Goal: Book appointment/travel/reservation

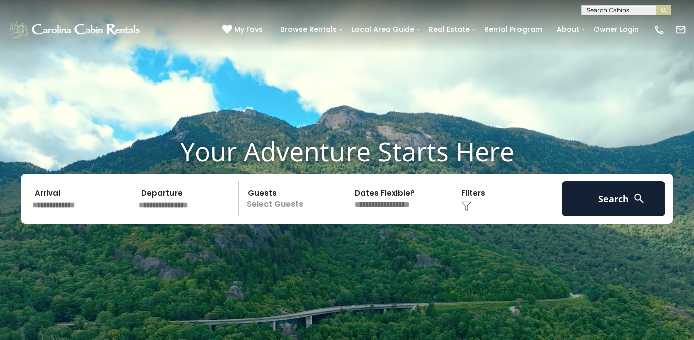
click at [589, 17] on div "My Favs Browse Rentals Local Area Guide Activities & Attractions Area Map Drivi…" at bounding box center [454, 30] width 464 height 26
click at [590, 12] on input "text" at bounding box center [626, 12] width 88 height 10
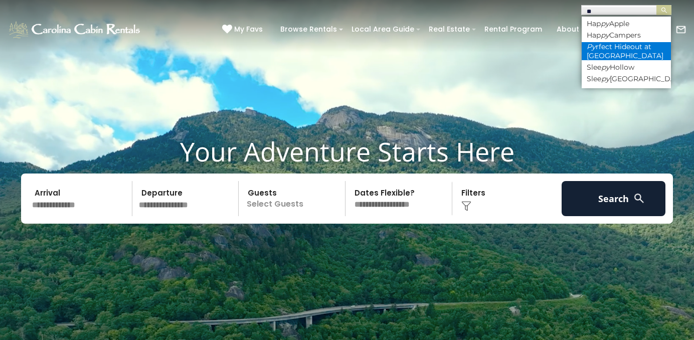
type input "**"
click at [606, 55] on li "Py rfect Hideout at Eagles Nest" at bounding box center [626, 51] width 89 height 18
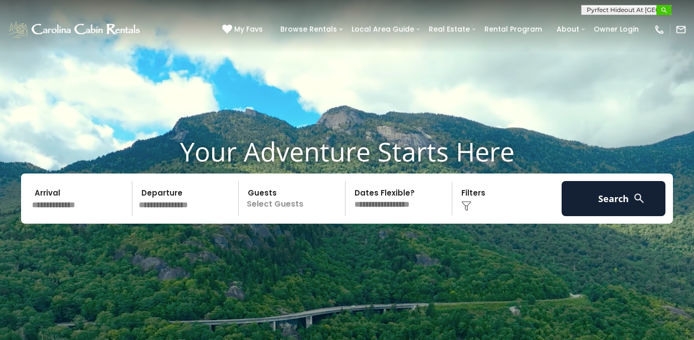
click at [665, 12] on img "submit" at bounding box center [664, 11] width 8 height 8
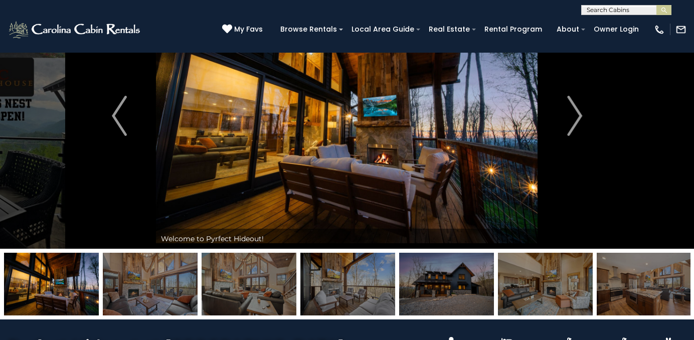
scroll to position [67, 0]
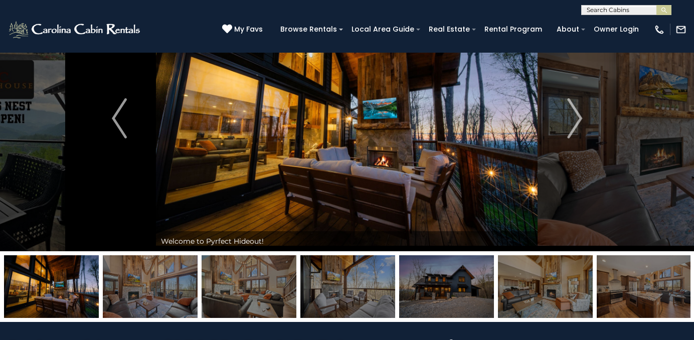
click at [72, 281] on img at bounding box center [51, 286] width 95 height 63
click at [126, 287] on img at bounding box center [150, 286] width 95 height 63
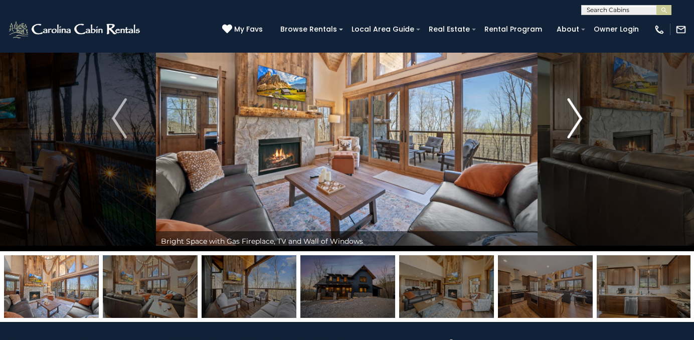
click at [578, 118] on img "Next" at bounding box center [574, 118] width 15 height 40
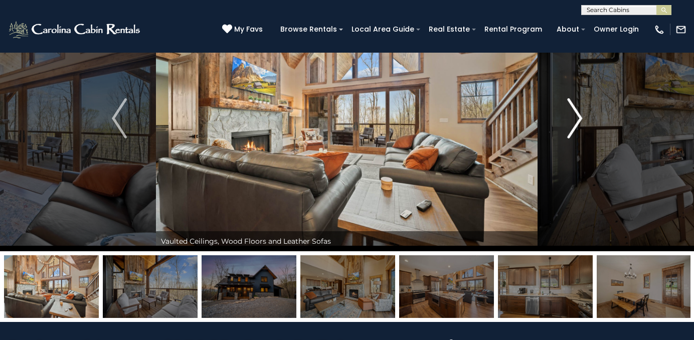
click at [578, 118] on img "Next" at bounding box center [574, 118] width 15 height 40
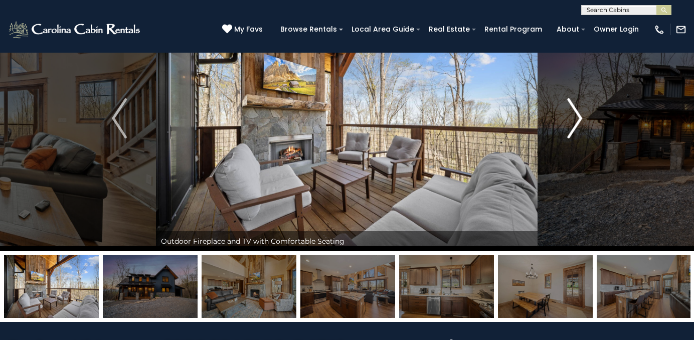
click at [578, 118] on img "Next" at bounding box center [574, 118] width 15 height 40
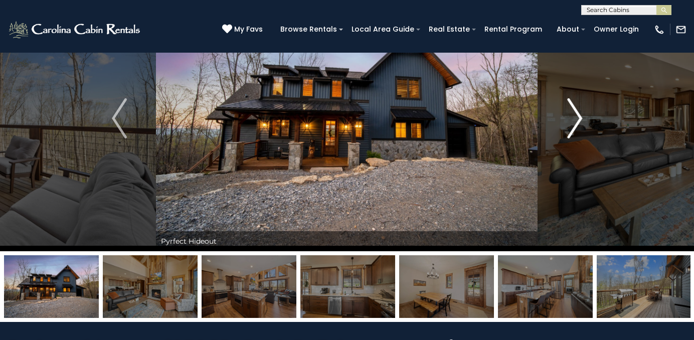
click at [578, 118] on img "Next" at bounding box center [574, 118] width 15 height 40
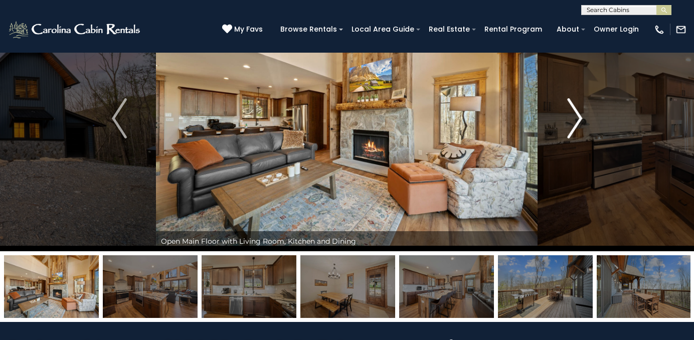
click at [578, 118] on img "Next" at bounding box center [574, 118] width 15 height 40
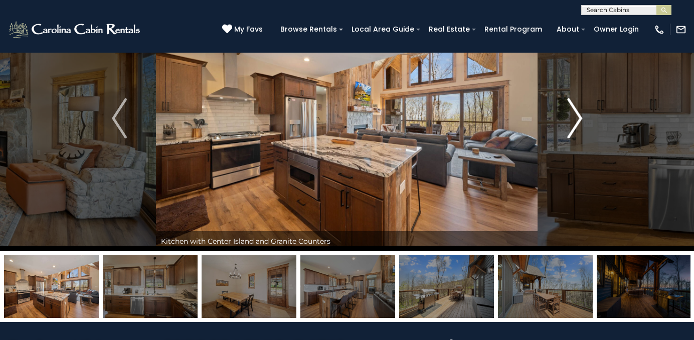
click at [578, 118] on img "Next" at bounding box center [574, 118] width 15 height 40
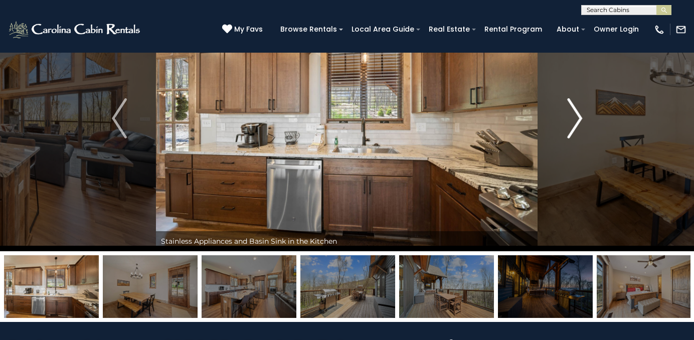
click at [578, 118] on img "Next" at bounding box center [574, 118] width 15 height 40
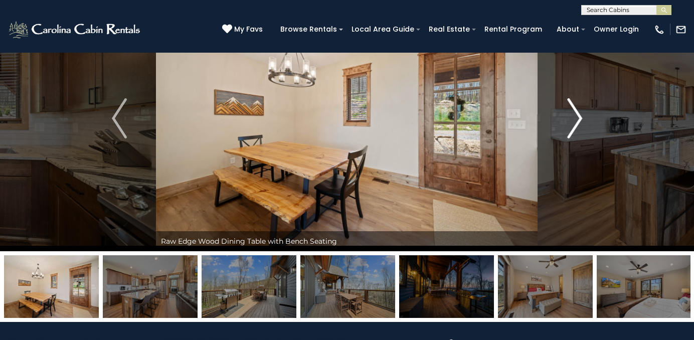
click at [578, 118] on img "Next" at bounding box center [574, 118] width 15 height 40
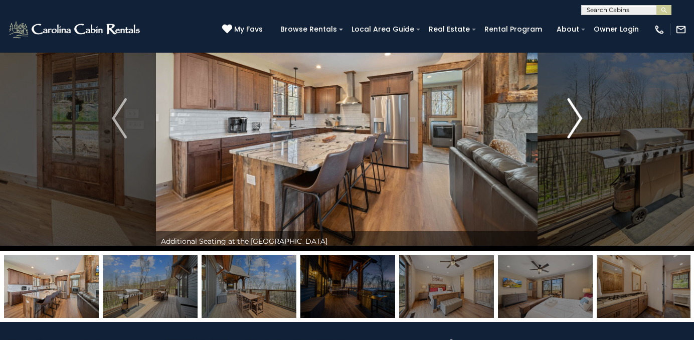
click at [578, 118] on img "Next" at bounding box center [574, 118] width 15 height 40
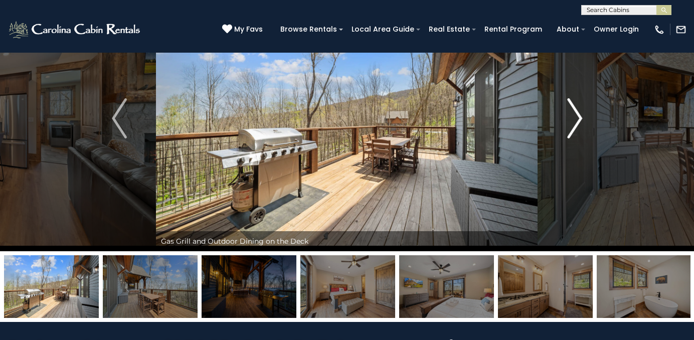
click at [578, 118] on img "Next" at bounding box center [574, 118] width 15 height 40
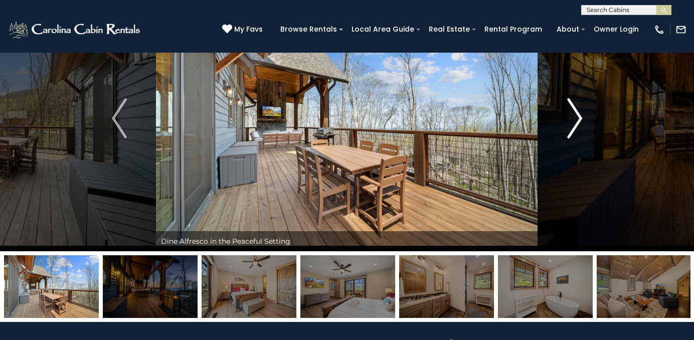
click at [578, 118] on img "Next" at bounding box center [574, 118] width 15 height 40
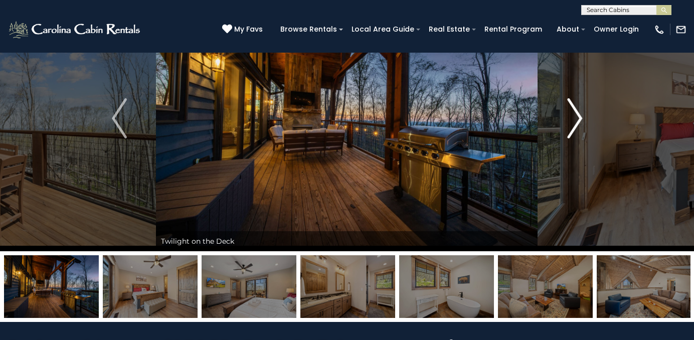
click at [578, 118] on img "Next" at bounding box center [574, 118] width 15 height 40
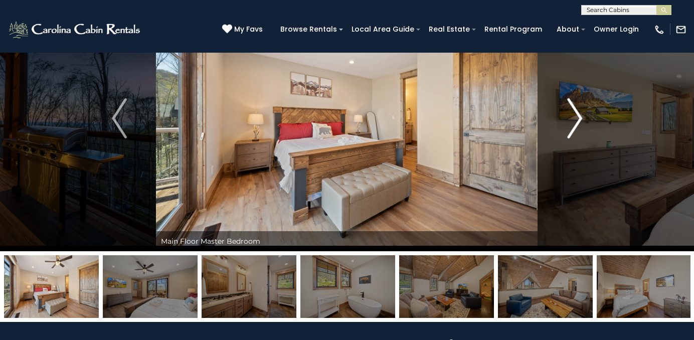
click at [578, 118] on img "Next" at bounding box center [574, 118] width 15 height 40
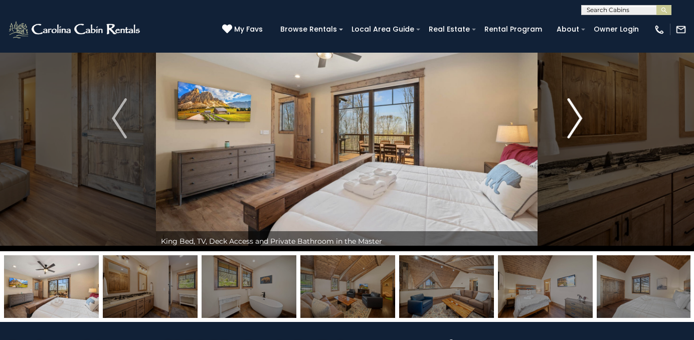
click at [578, 118] on img "Next" at bounding box center [574, 118] width 15 height 40
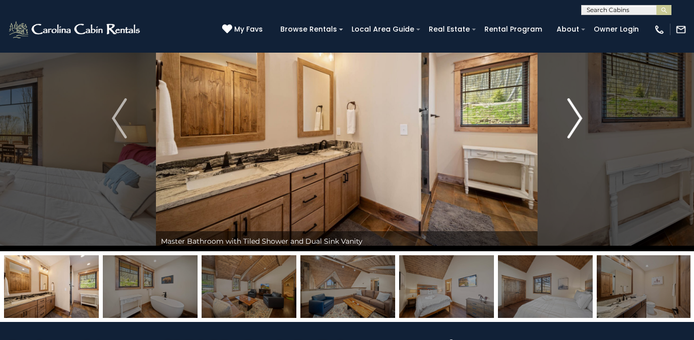
click at [578, 118] on img "Next" at bounding box center [574, 118] width 15 height 40
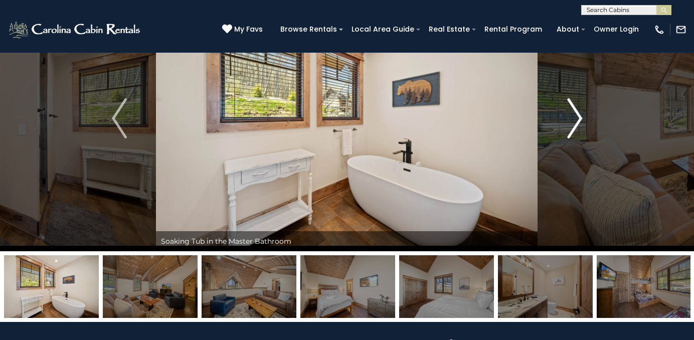
click at [578, 118] on img "Next" at bounding box center [574, 118] width 15 height 40
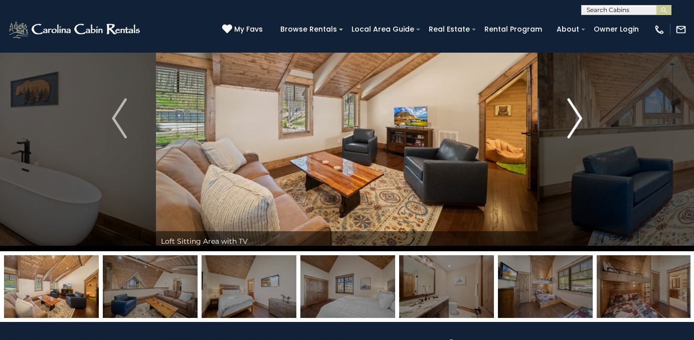
click at [578, 118] on img "Next" at bounding box center [574, 118] width 15 height 40
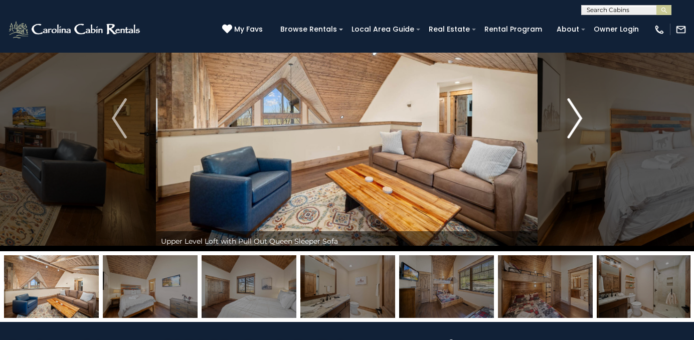
click at [578, 118] on img "Next" at bounding box center [574, 118] width 15 height 40
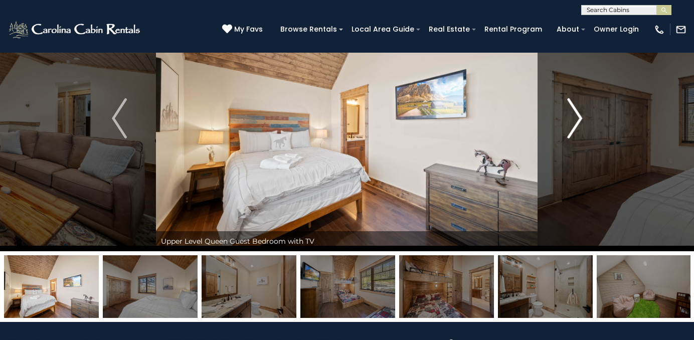
click at [578, 118] on img "Next" at bounding box center [574, 118] width 15 height 40
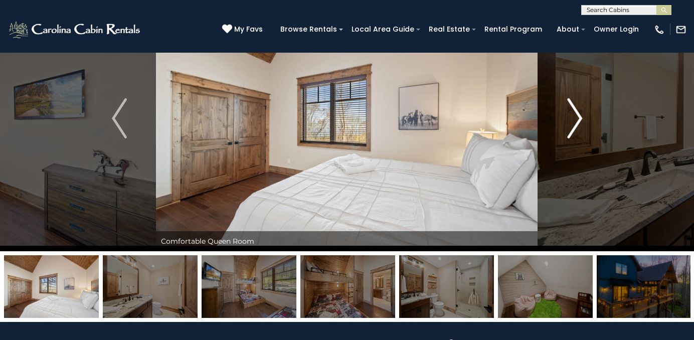
click at [578, 118] on img "Next" at bounding box center [574, 118] width 15 height 40
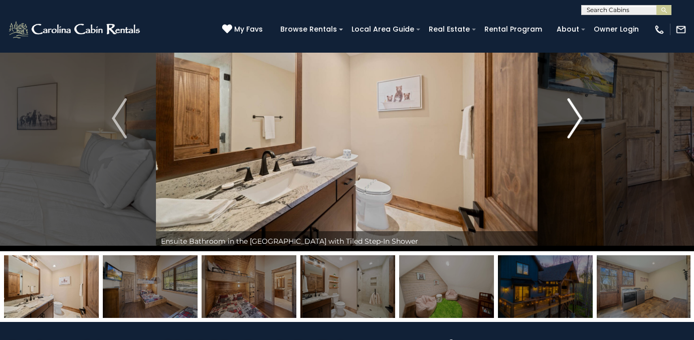
click at [578, 118] on img "Next" at bounding box center [574, 118] width 15 height 40
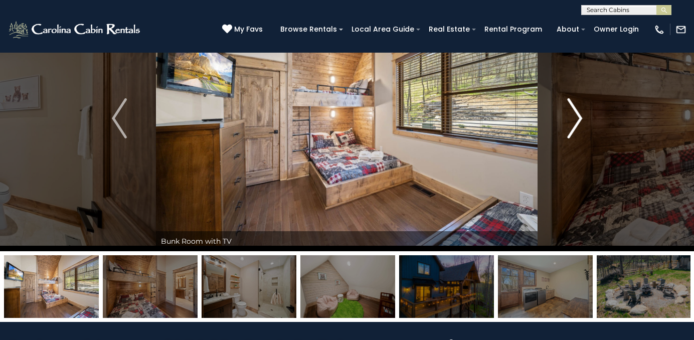
click at [578, 118] on img "Next" at bounding box center [574, 118] width 15 height 40
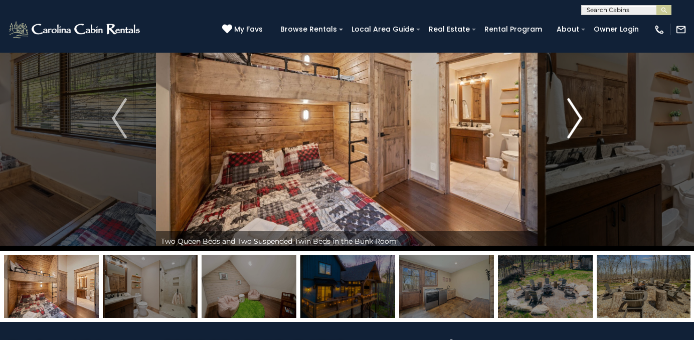
click at [578, 118] on img "Next" at bounding box center [574, 118] width 15 height 40
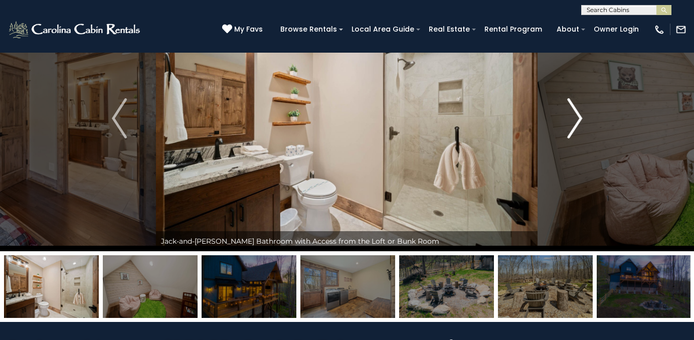
click at [578, 118] on img "Next" at bounding box center [574, 118] width 15 height 40
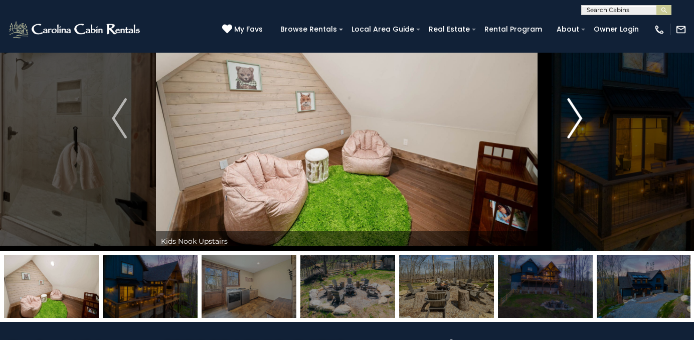
click at [578, 118] on img "Next" at bounding box center [574, 118] width 15 height 40
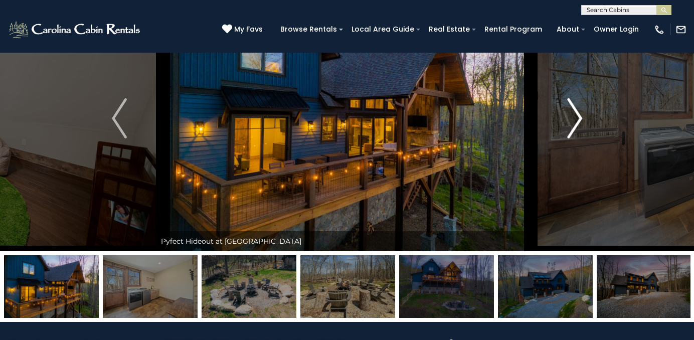
click at [578, 118] on img "Next" at bounding box center [574, 118] width 15 height 40
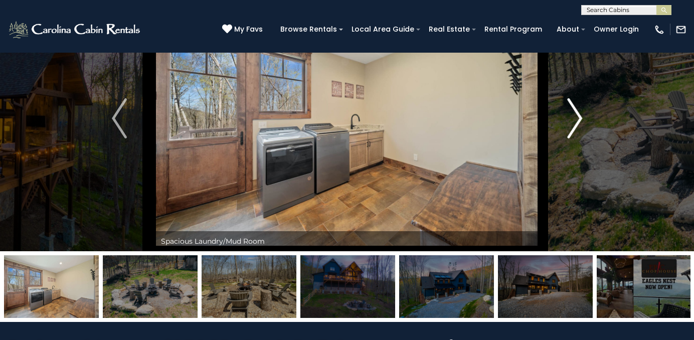
click at [578, 118] on img "Next" at bounding box center [574, 118] width 15 height 40
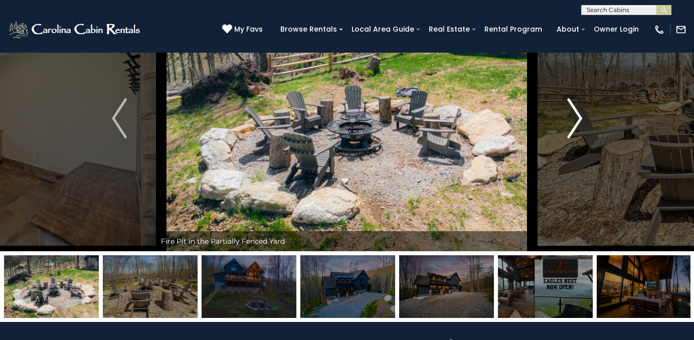
click at [578, 118] on img "Next" at bounding box center [574, 118] width 15 height 40
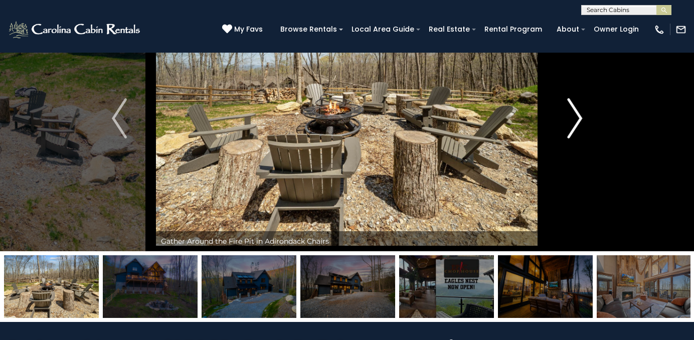
click at [578, 118] on img "Next" at bounding box center [574, 118] width 15 height 40
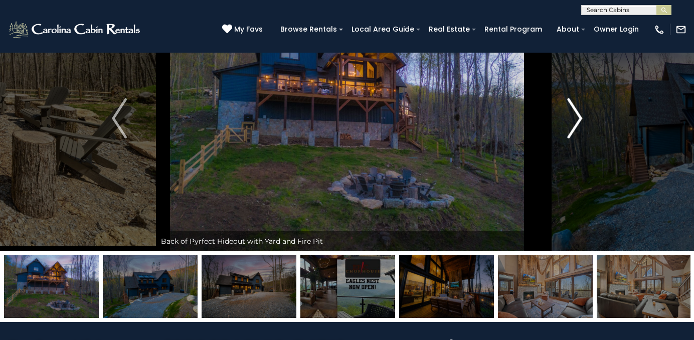
click at [578, 118] on img "Next" at bounding box center [574, 118] width 15 height 40
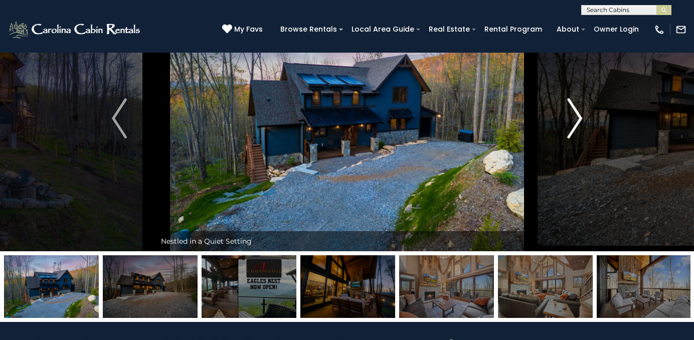
click at [578, 118] on img "Next" at bounding box center [574, 118] width 15 height 40
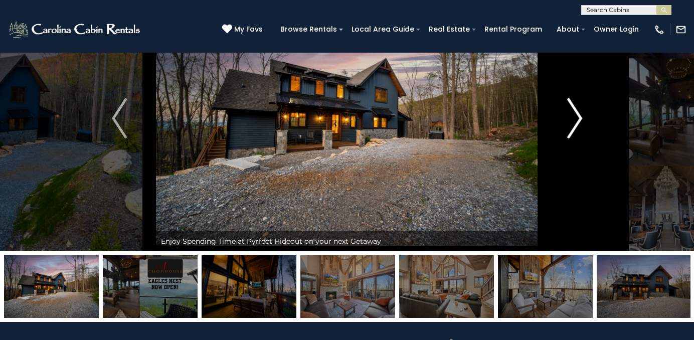
click at [578, 118] on img "Next" at bounding box center [574, 118] width 15 height 40
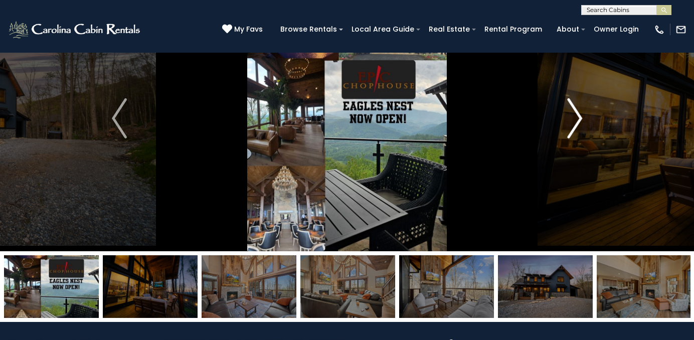
click at [578, 118] on img "Next" at bounding box center [574, 118] width 15 height 40
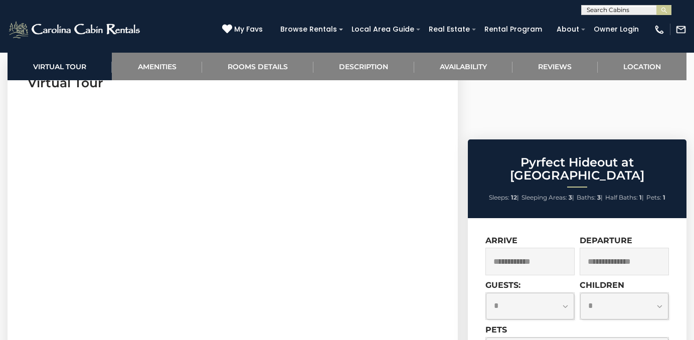
scroll to position [443, 0]
